Goal: Task Accomplishment & Management: Manage account settings

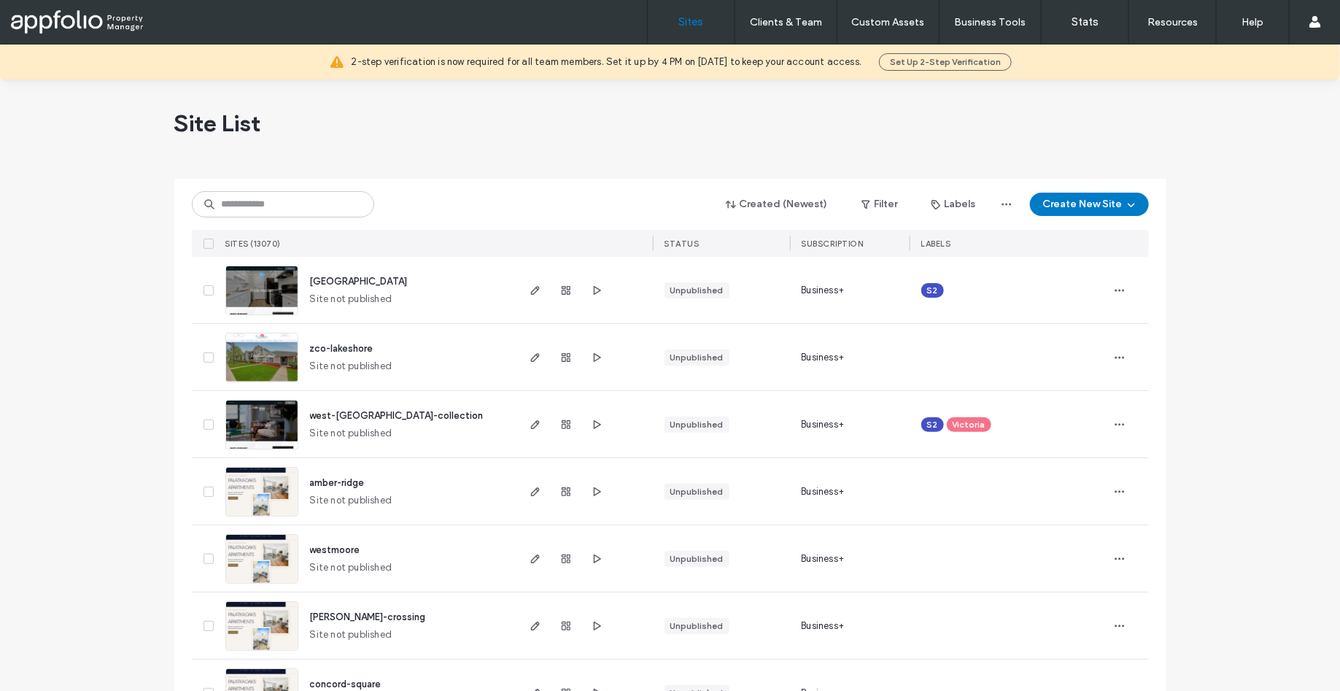
click at [365, 217] on div at bounding box center [283, 204] width 182 height 26
click at [316, 211] on input at bounding box center [283, 204] width 182 height 26
paste input "**********"
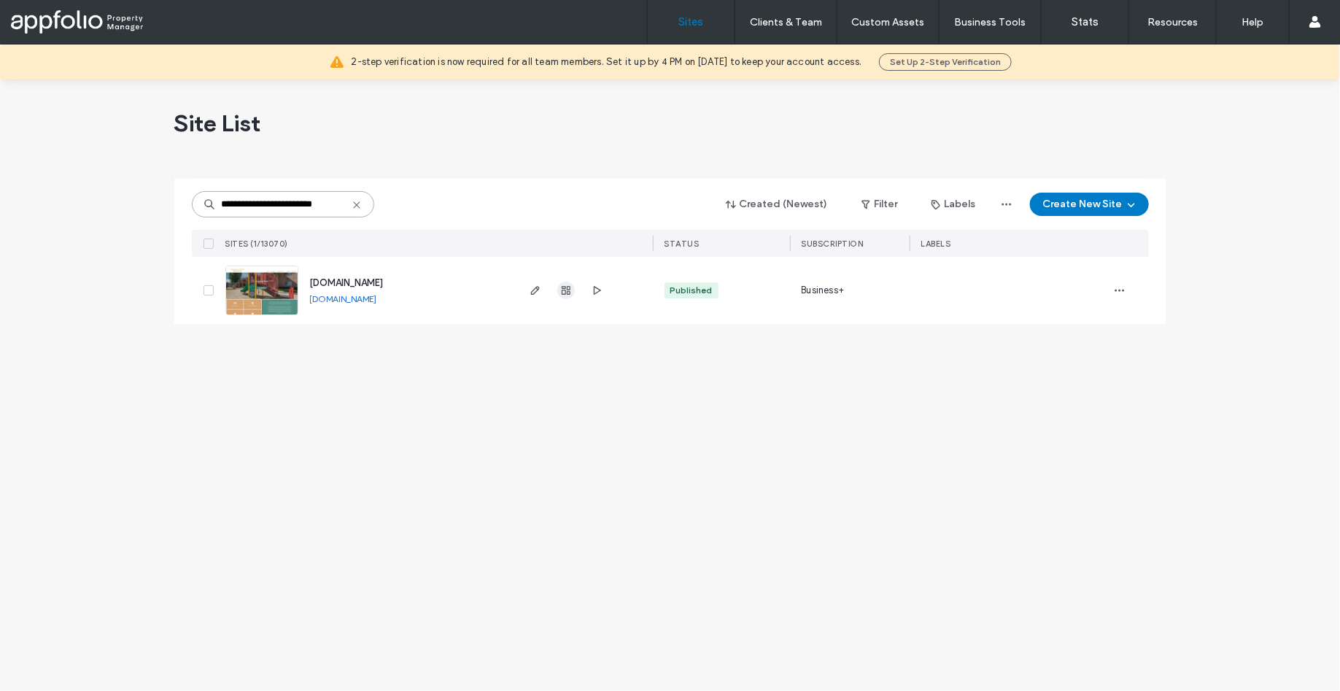
type input "**********"
click at [560, 289] on icon "button" at bounding box center [566, 290] width 12 height 12
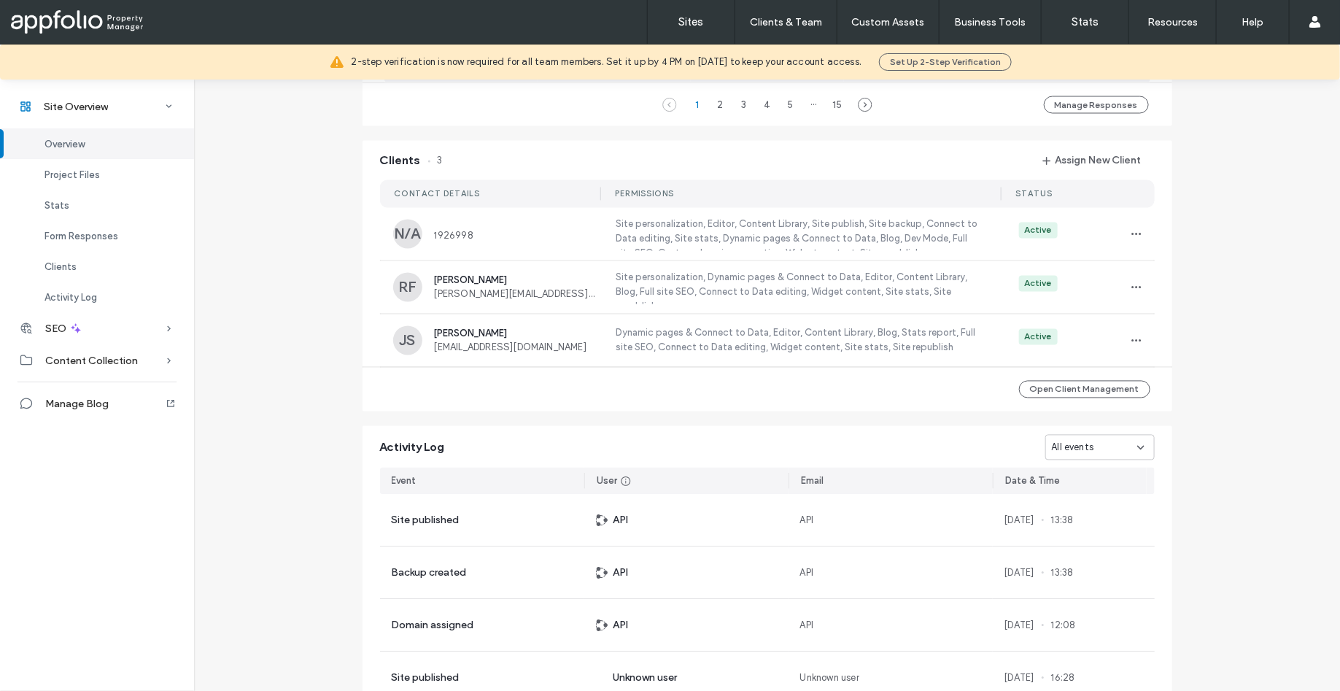
scroll to position [1274, 0]
click at [1069, 168] on button "Assign New Client" at bounding box center [1091, 163] width 125 height 23
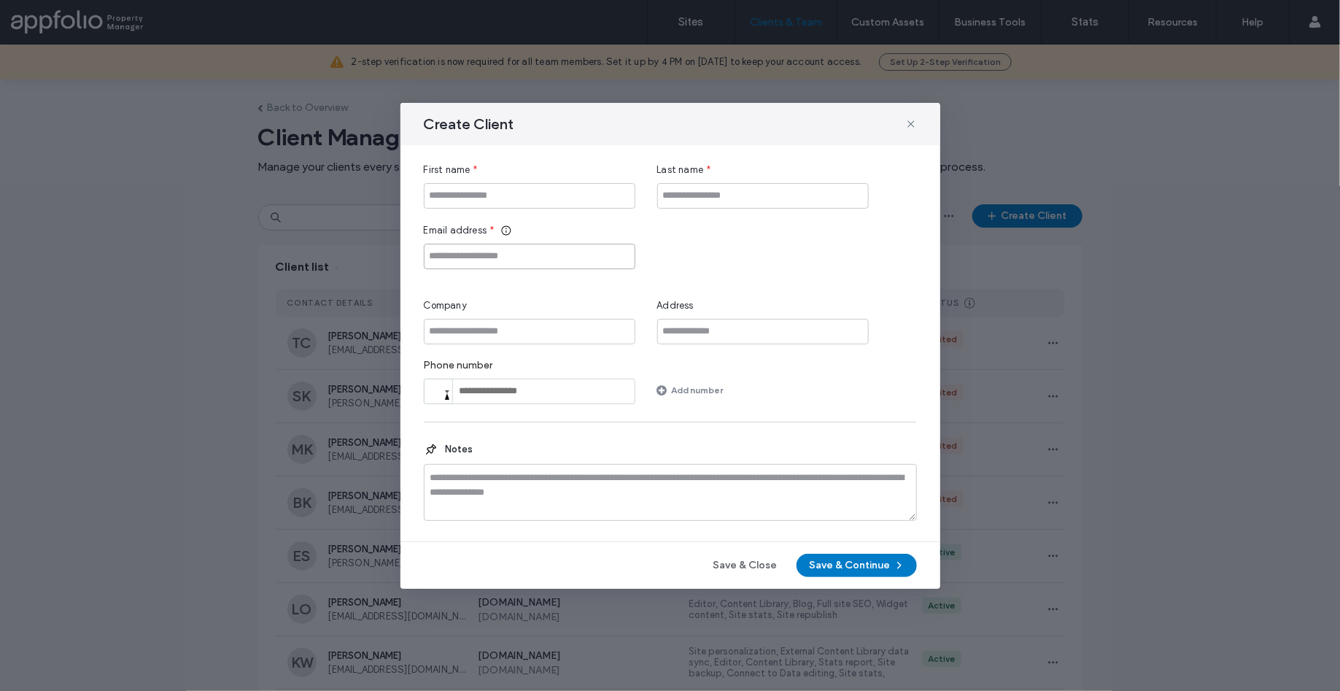
click at [486, 263] on input "Email address" at bounding box center [529, 257] width 211 height 26
paste input "**********"
type input "**********"
click at [520, 196] on input "First name" at bounding box center [529, 196] width 211 height 26
type input "*****"
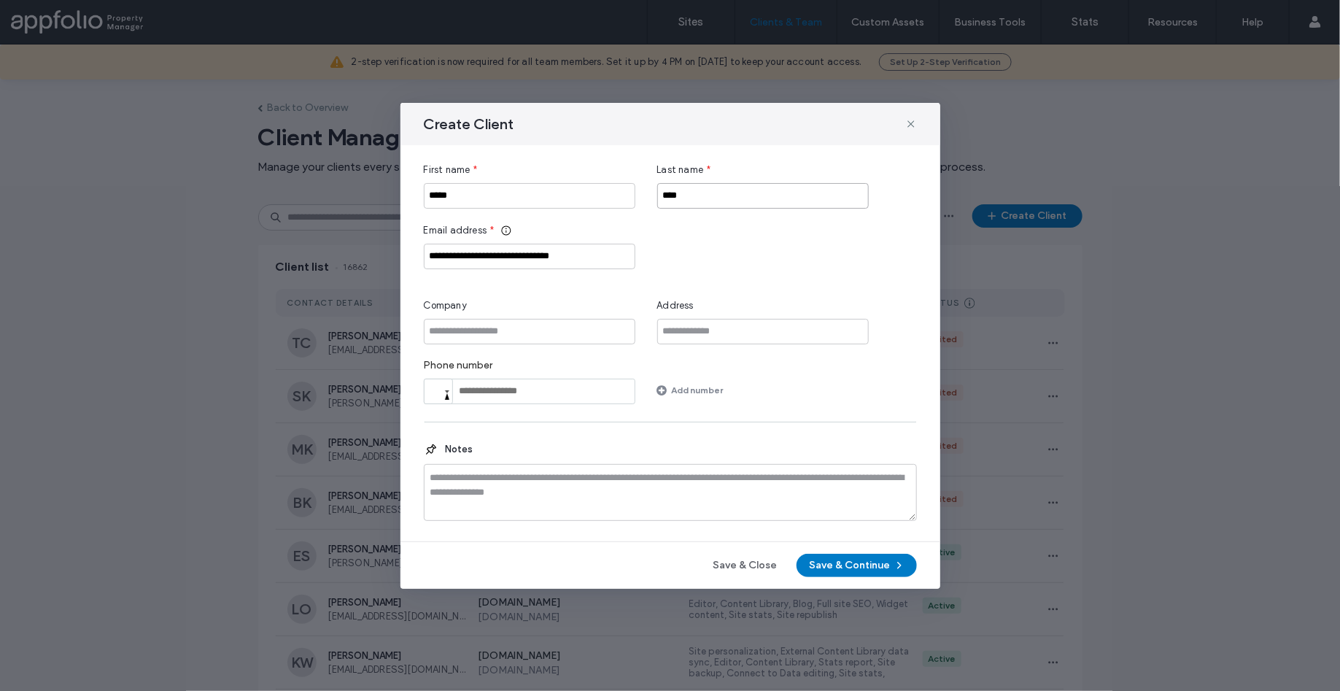
type input "****"
click at [815, 565] on button "Save & Continue" at bounding box center [856, 564] width 120 height 23
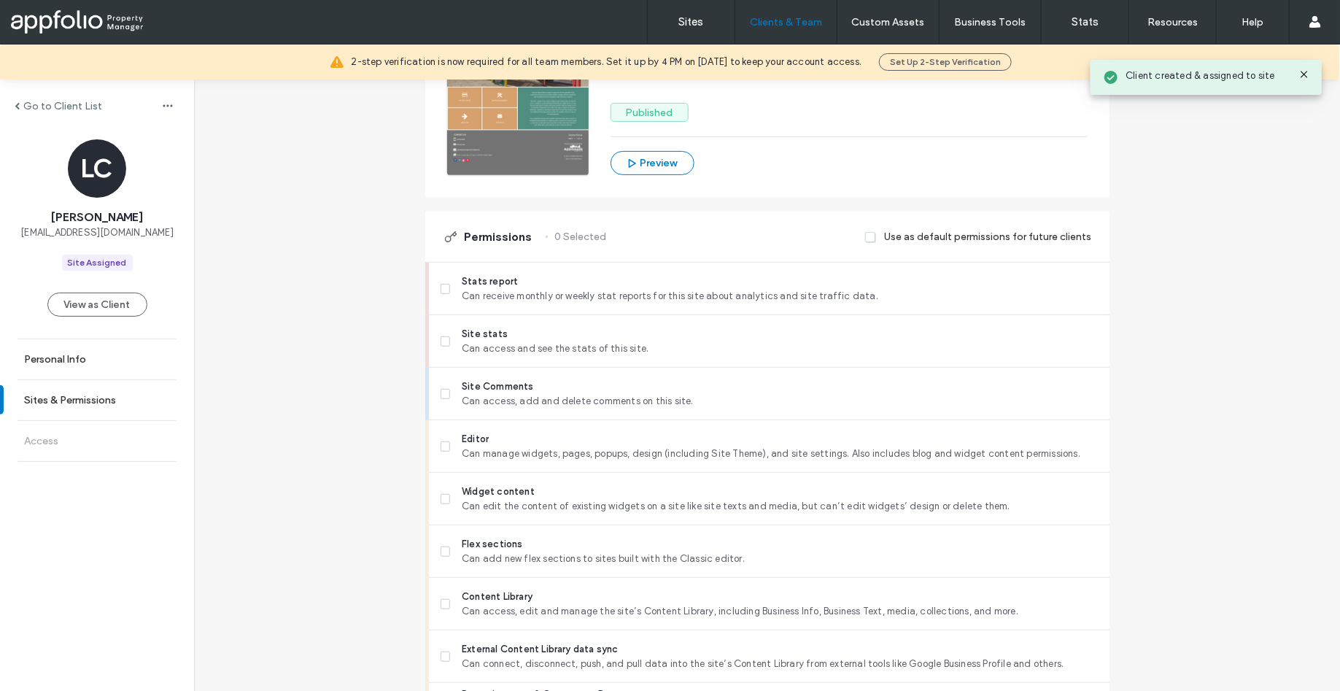
scroll to position [241, 0]
click at [501, 306] on div "Stats report Can receive monthly or weekly stat reports for this site about ana…" at bounding box center [774, 289] width 669 height 52
click at [492, 355] on span "Can access and see the stats of this site." at bounding box center [779, 349] width 635 height 15
click at [487, 277] on span "Stats report" at bounding box center [779, 282] width 635 height 15
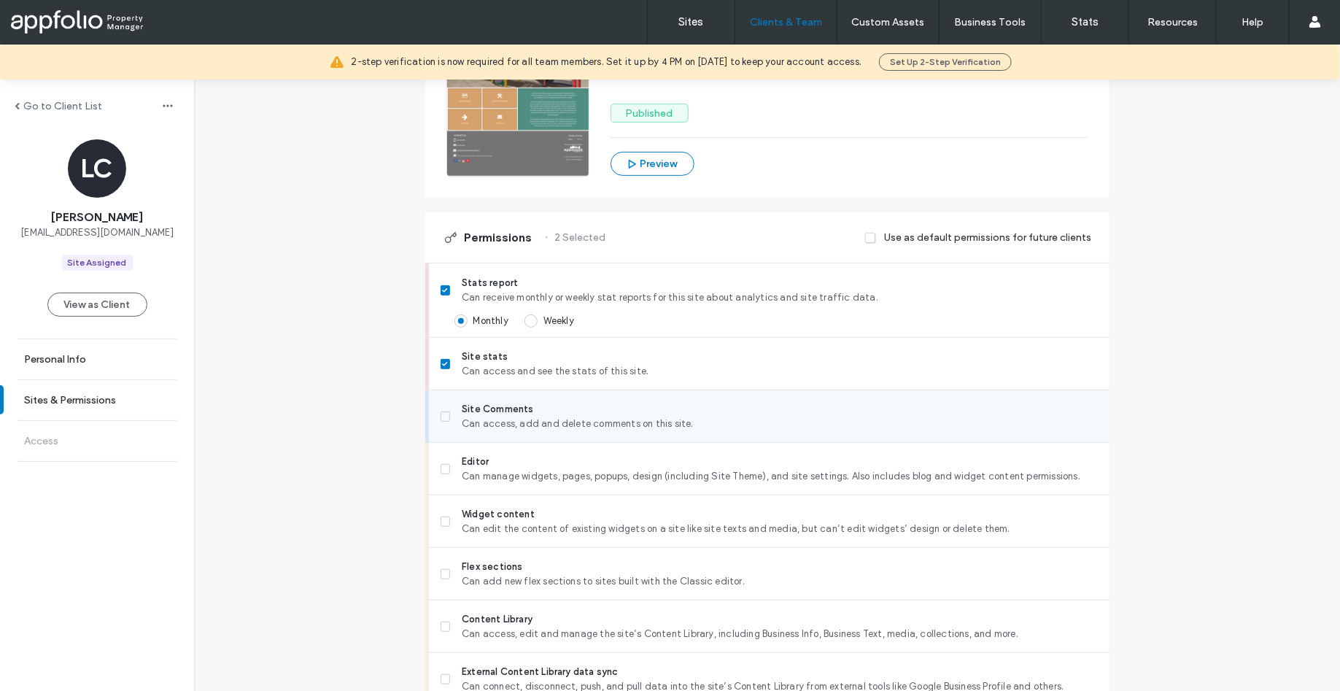
click at [482, 411] on span "Site Comments" at bounding box center [779, 409] width 635 height 15
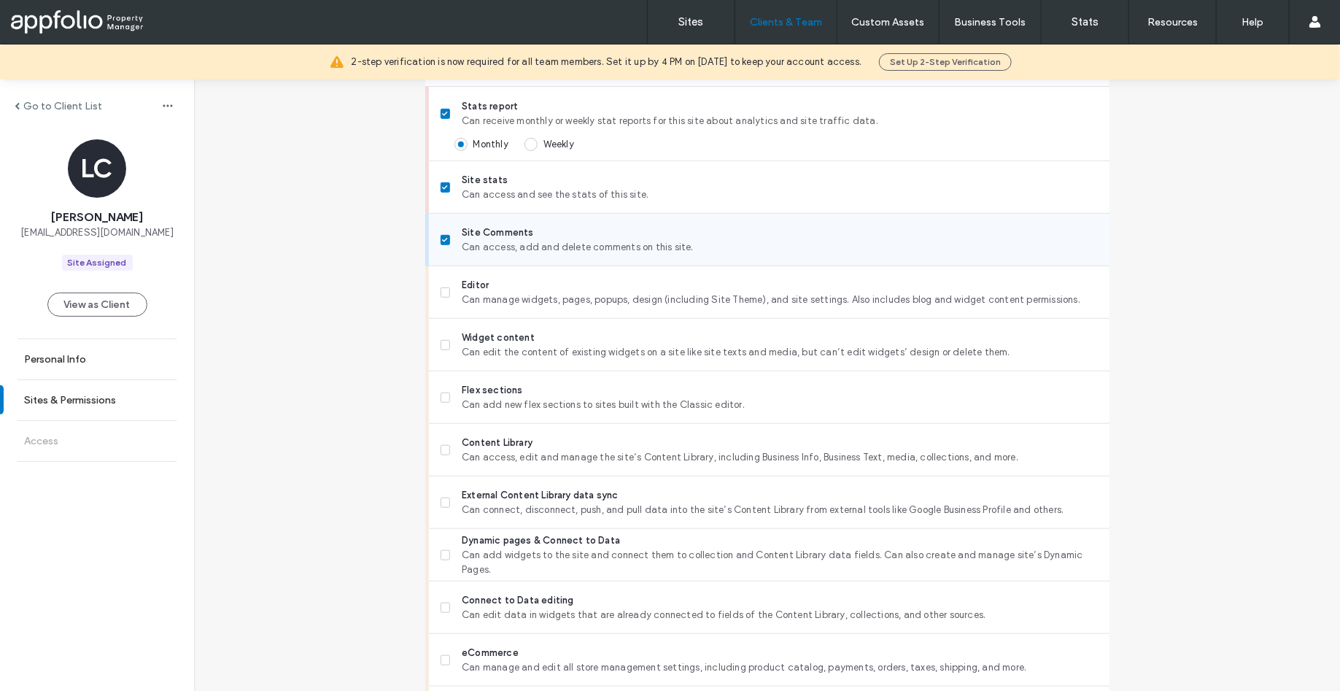
scroll to position [454, 0]
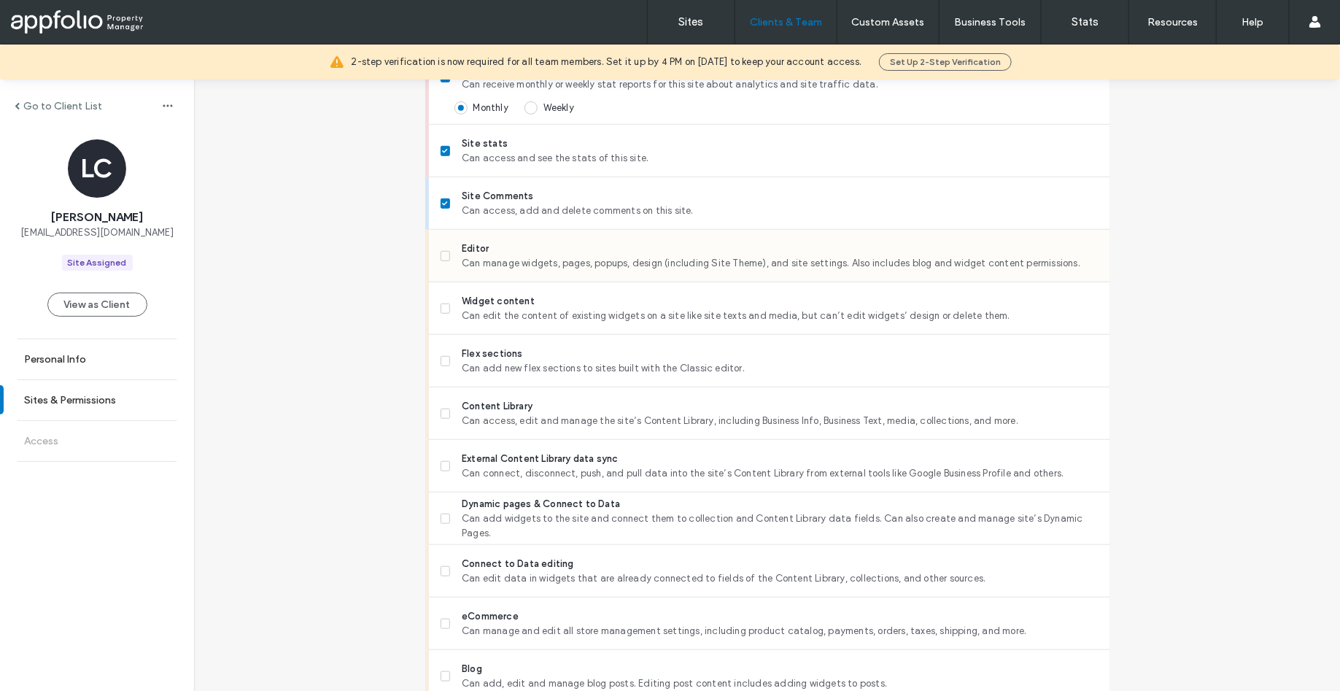
click at [488, 250] on span "Editor" at bounding box center [779, 248] width 635 height 15
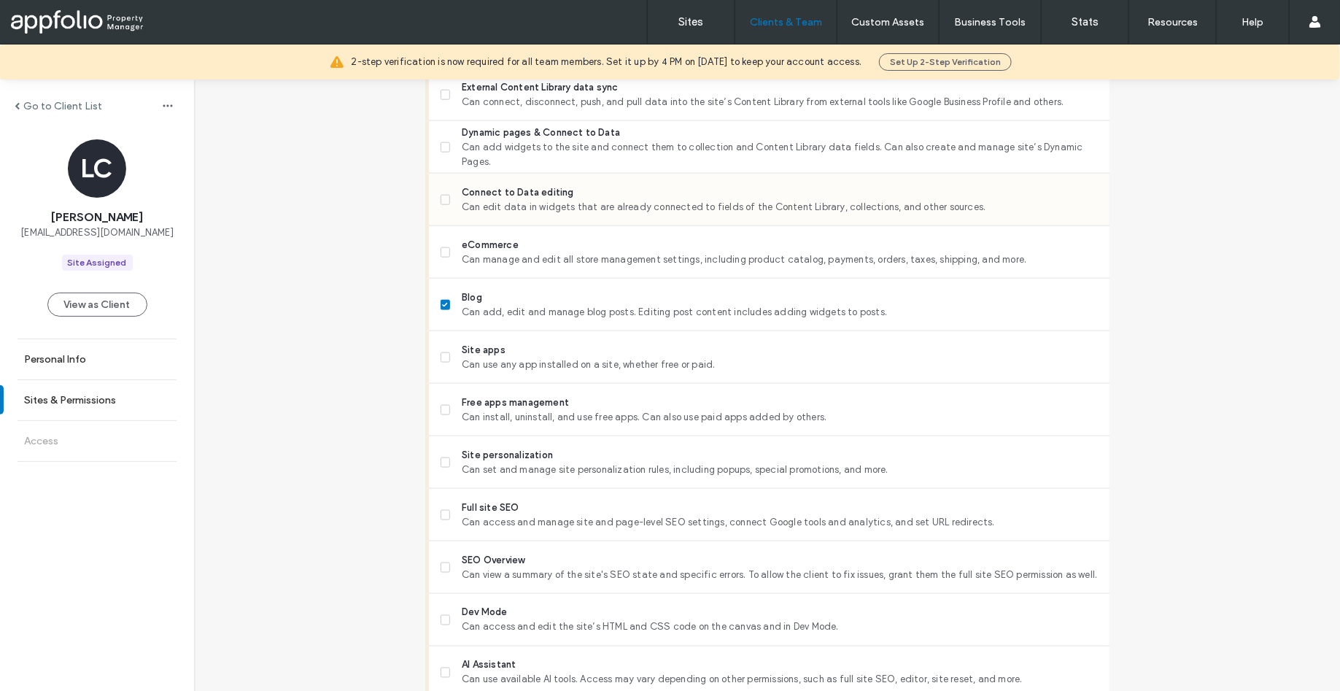
scroll to position [828, 0]
click at [502, 463] on span "Can set and manage site personalization rules, including popups, special promot…" at bounding box center [779, 467] width 635 height 15
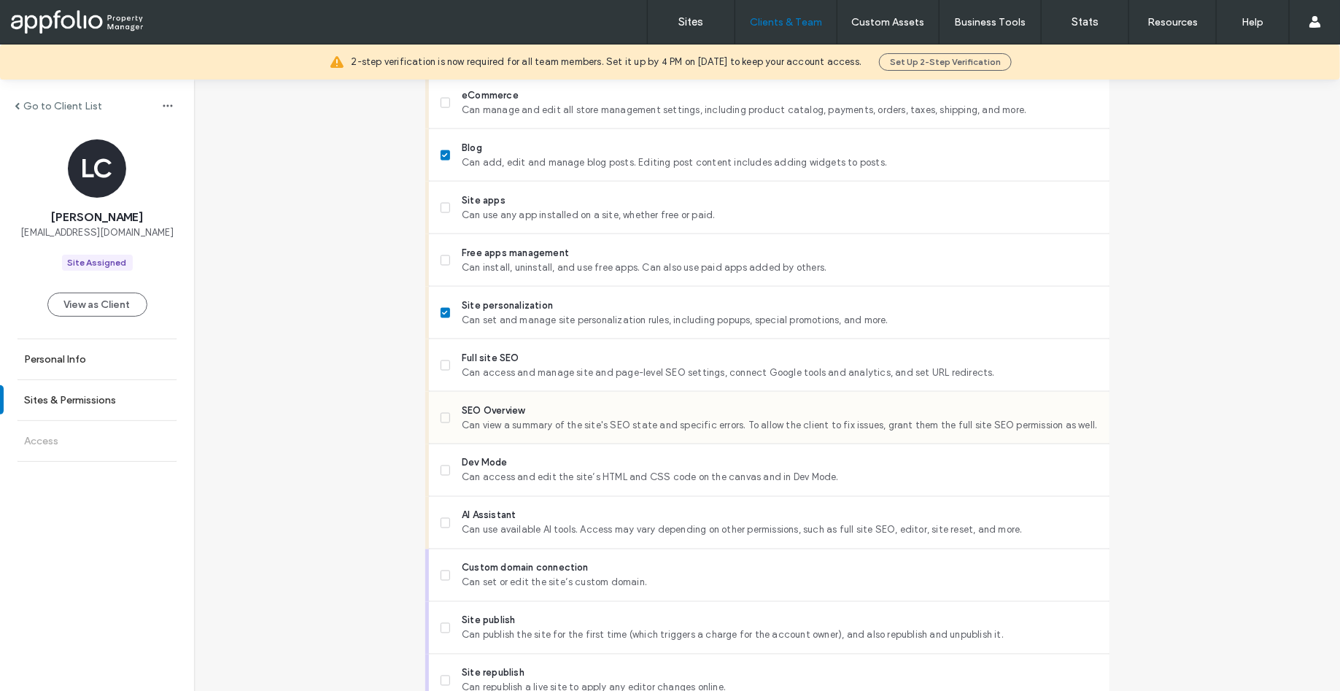
click at [497, 399] on div "SEO Overview Can view a summary of the site's SEO state and specific errors. To…" at bounding box center [774, 418] width 669 height 52
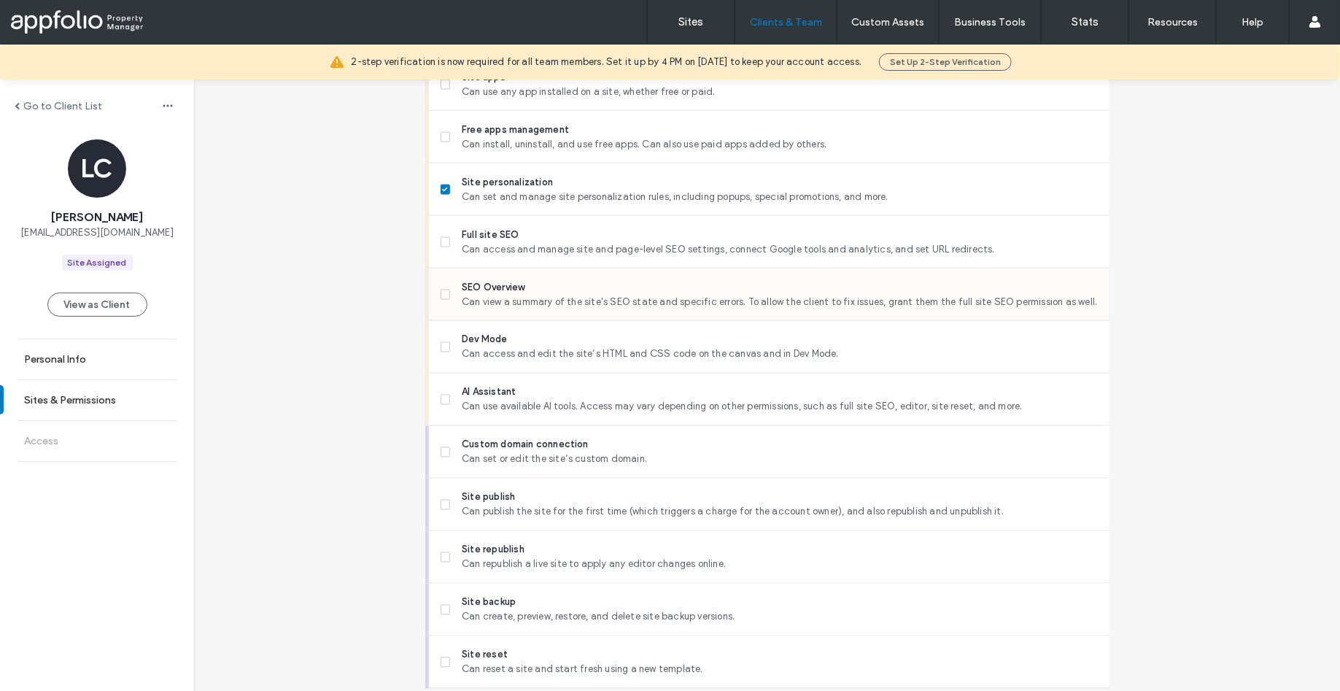
scroll to position [1147, 0]
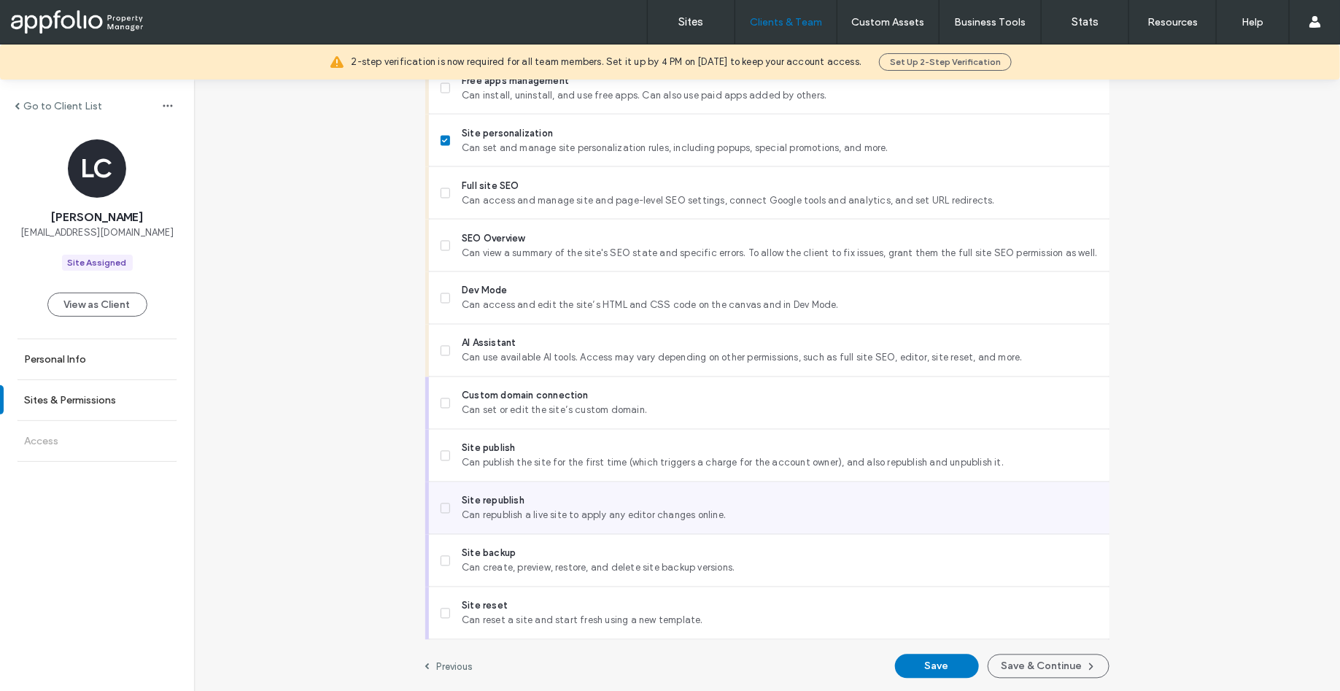
click at [496, 502] on span "Site republish" at bounding box center [779, 501] width 635 height 15
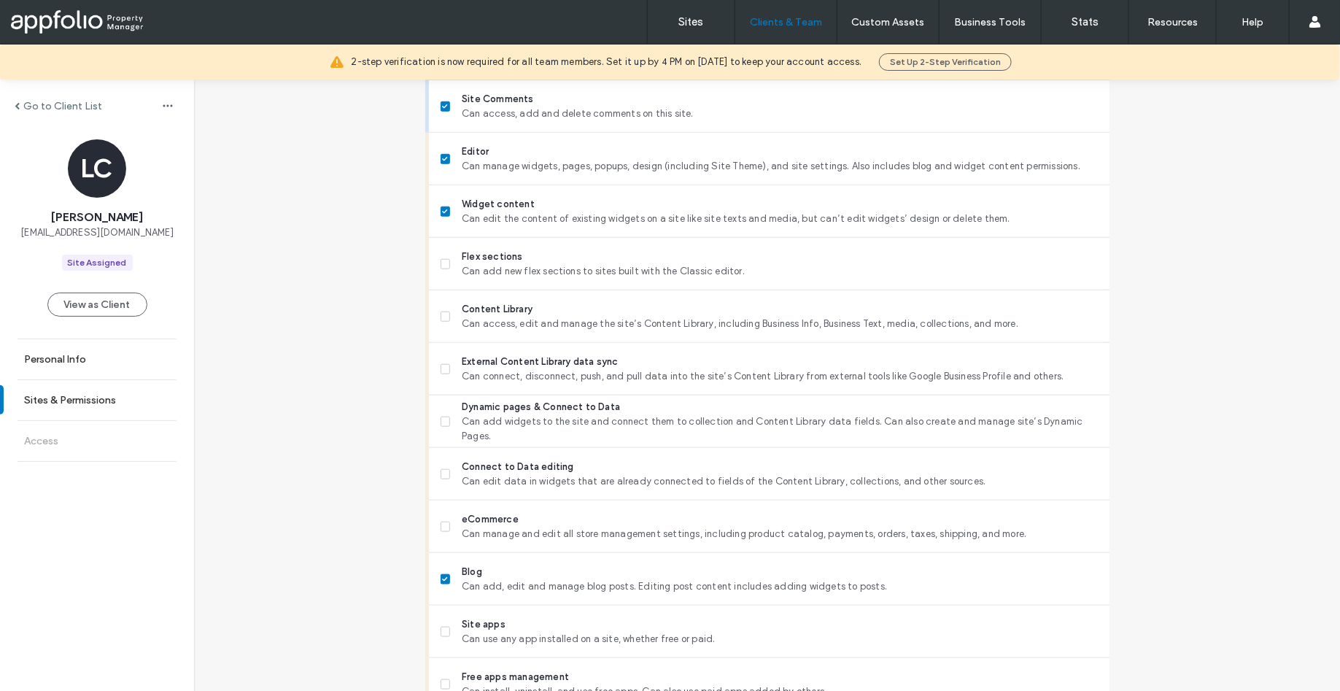
scroll to position [549, 0]
click at [505, 319] on span "Can access, edit and manage the site’s Content Library, including Business Info…" at bounding box center [779, 326] width 635 height 15
click at [507, 319] on span "Can access, edit and manage the site’s Content Library, including Business Info…" at bounding box center [779, 326] width 635 height 15
click at [497, 482] on span "Can edit data in widgets that are already connected to fields of the Content Li…" at bounding box center [779, 483] width 635 height 15
click at [511, 482] on span "Can edit data in widgets that are already connected to fields of the Content Li…" at bounding box center [779, 483] width 635 height 15
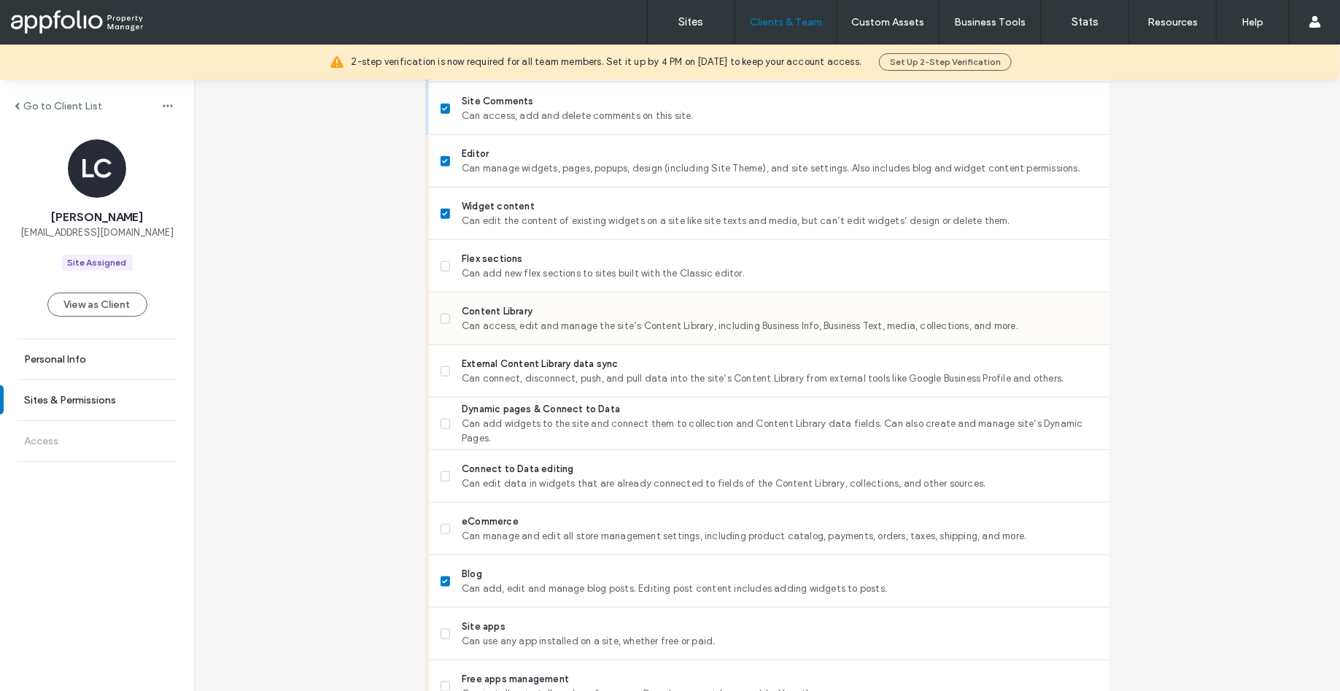
click at [494, 315] on span "Content Library" at bounding box center [779, 311] width 635 height 15
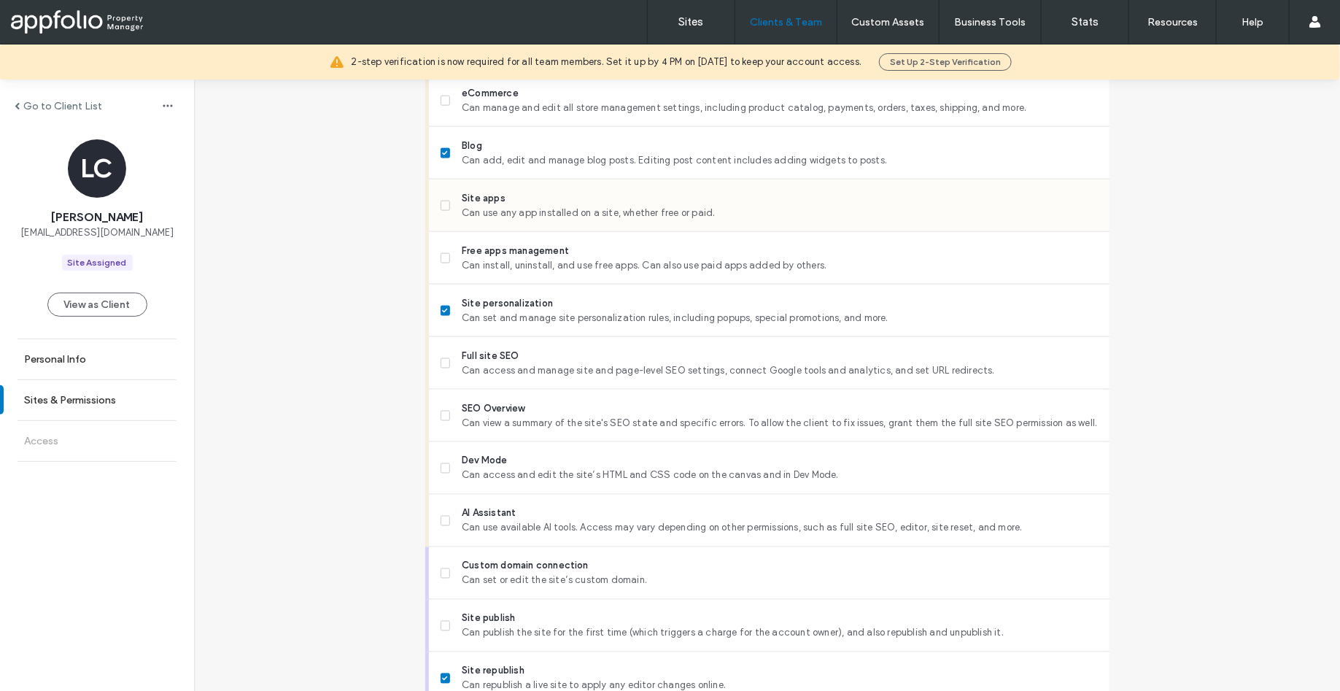
scroll to position [1000, 0]
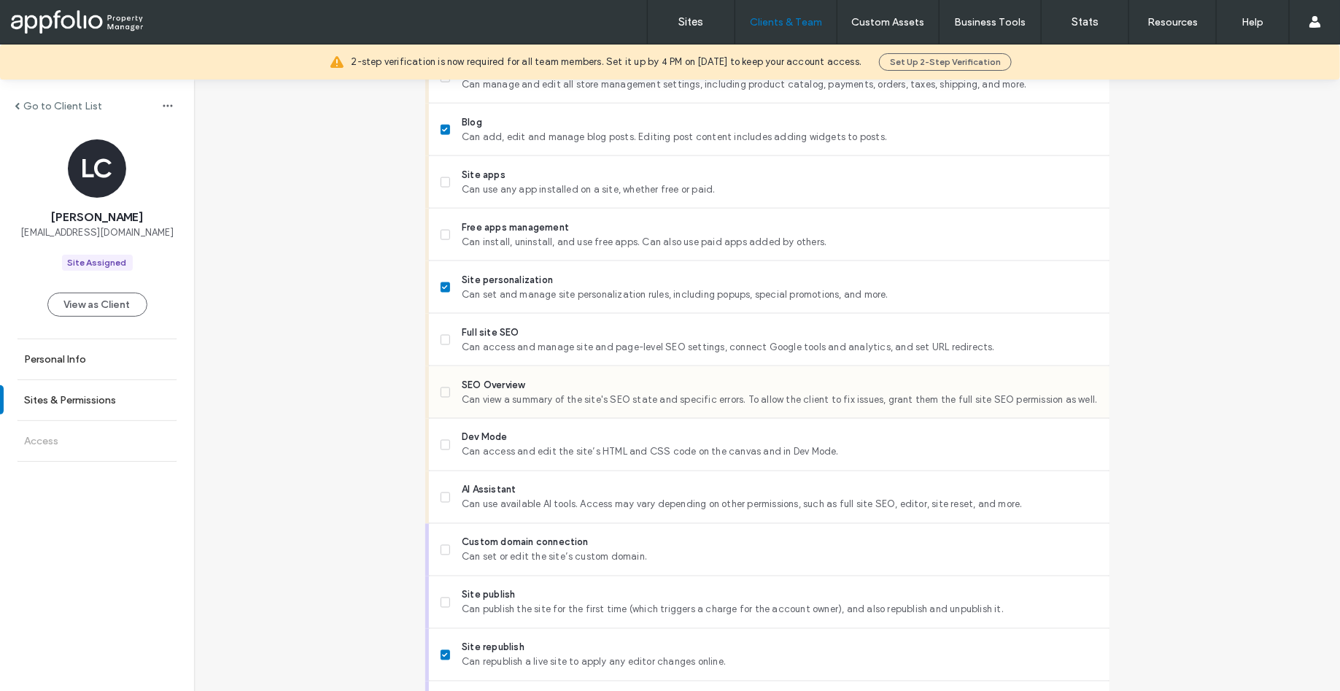
click at [498, 389] on span "SEO Overview" at bounding box center [779, 385] width 635 height 15
click at [498, 328] on span "Full site SEO" at bounding box center [779, 332] width 635 height 15
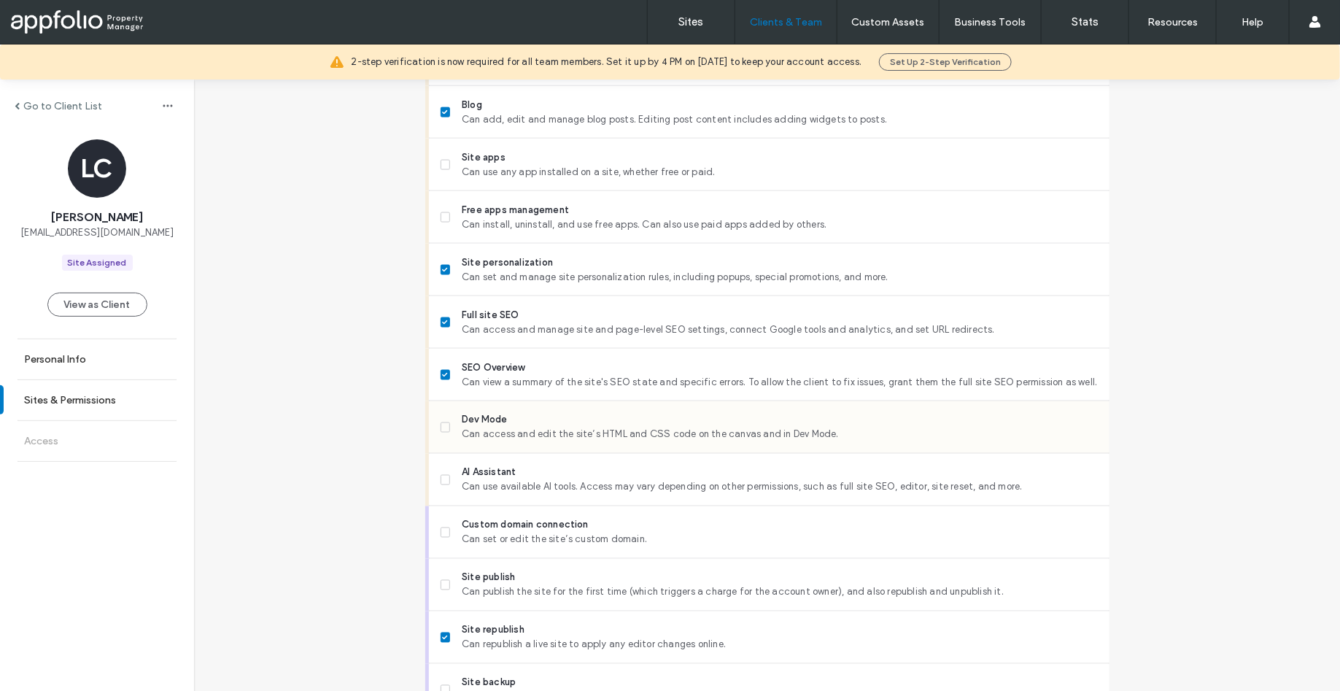
scroll to position [1147, 0]
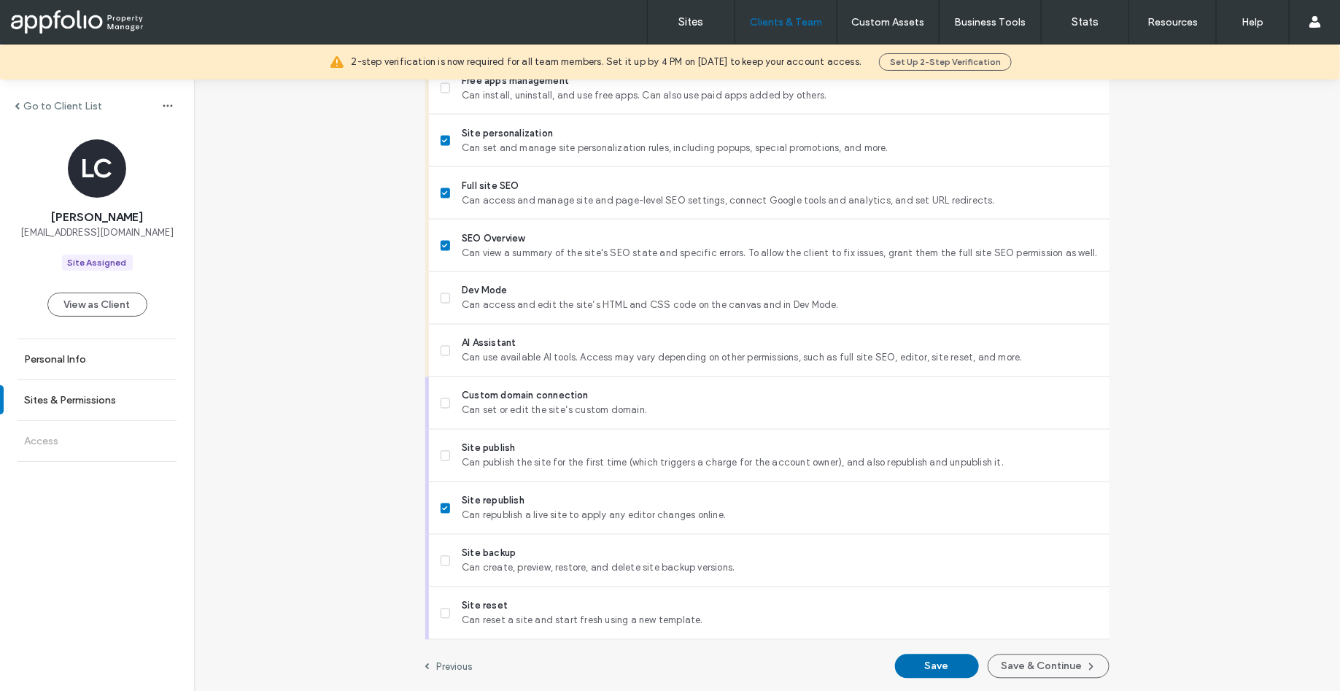
click at [940, 666] on button "Save" at bounding box center [937, 666] width 84 height 24
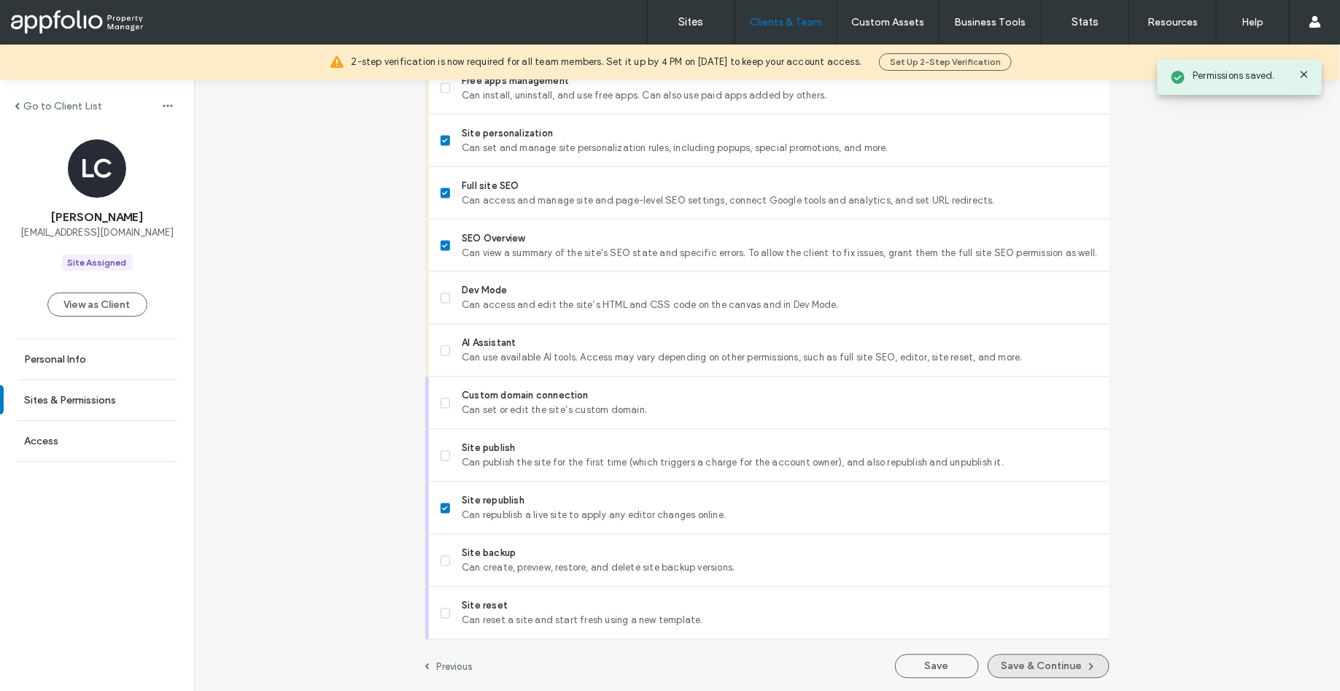
click at [1029, 670] on button "Save & Continue" at bounding box center [1048, 666] width 122 height 24
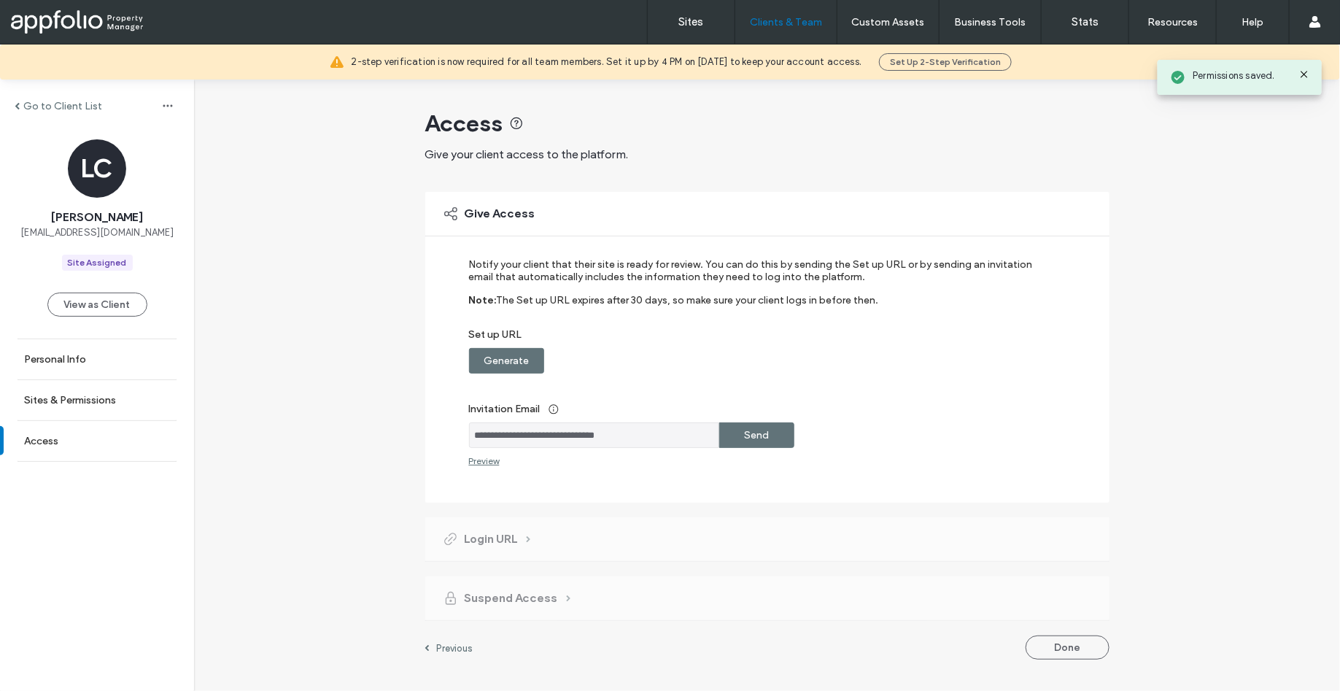
click at [766, 436] on label "Send" at bounding box center [756, 434] width 25 height 27
